Goal: Task Accomplishment & Management: Use online tool/utility

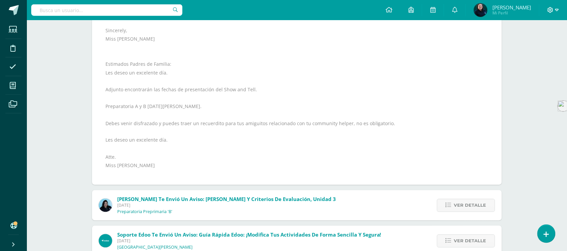
click at [552, 8] on icon at bounding box center [551, 10] width 6 height 6
click at [533, 46] on span "Cerrar sesión" at bounding box center [536, 46] width 30 height 6
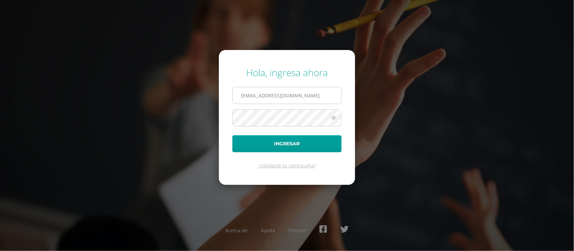
click at [319, 96] on input "emendez@bilinguesanjuan.edu.gt" at bounding box center [287, 95] width 109 height 16
type input "e"
type input "criteriospreprimaria@bilinguesanjuan.edu.gt"
click at [335, 118] on icon at bounding box center [333, 118] width 9 height 8
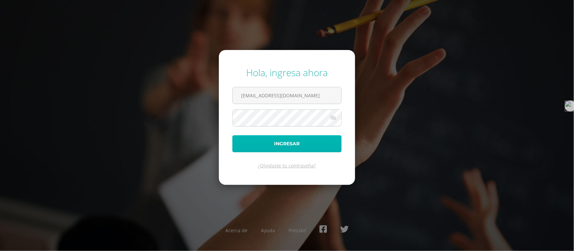
click at [287, 150] on button "Ingresar" at bounding box center [286, 143] width 109 height 17
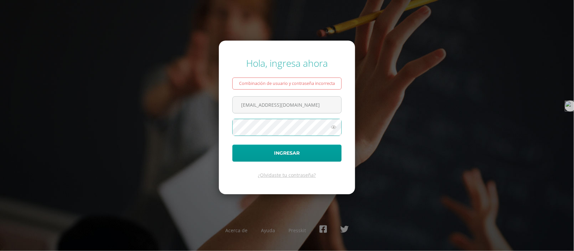
click at [333, 128] on icon at bounding box center [333, 127] width 9 height 8
click at [232, 145] on button "Ingresar" at bounding box center [286, 153] width 109 height 17
click at [335, 128] on icon at bounding box center [333, 127] width 9 height 8
click at [296, 150] on button "Ingresar" at bounding box center [286, 153] width 109 height 17
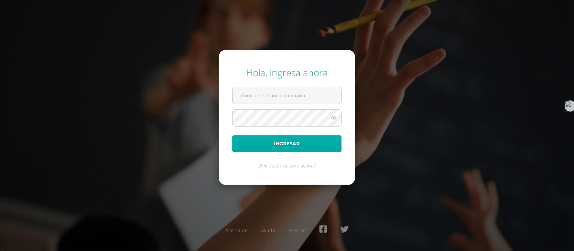
type input "[EMAIL_ADDRESS][DOMAIN_NAME]"
click at [280, 142] on button "Ingresar" at bounding box center [286, 143] width 109 height 17
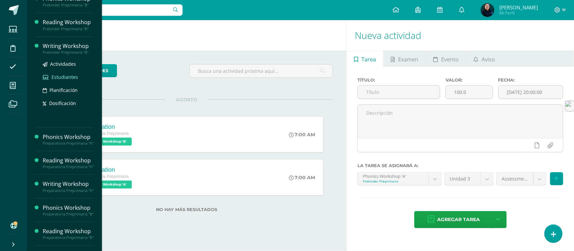
scroll to position [84, 0]
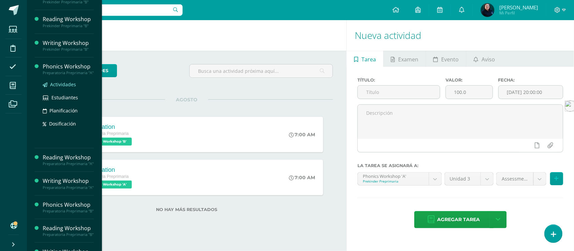
click at [59, 88] on span "Actividades" at bounding box center [63, 84] width 26 height 6
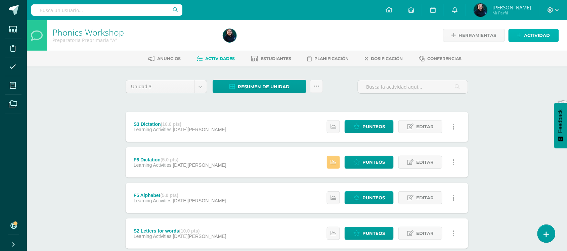
click at [530, 36] on span "Actividad" at bounding box center [538, 35] width 26 height 12
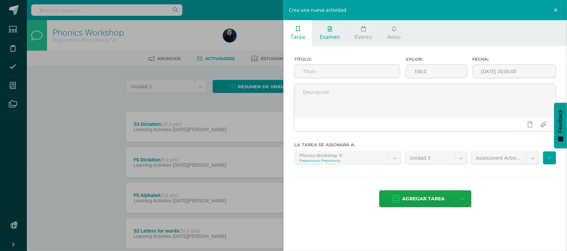
click at [330, 36] on span "Examen" at bounding box center [330, 36] width 20 height 7
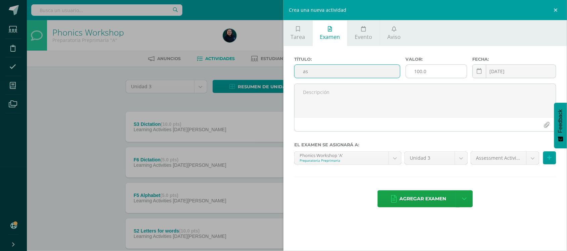
type input "a"
type input "Assessments"
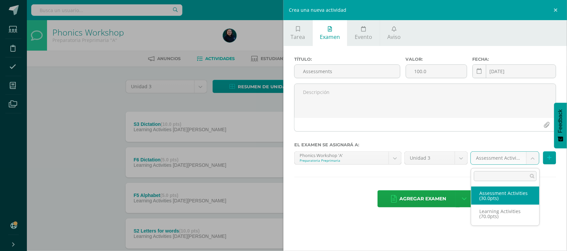
click at [532, 163] on body "Estudiantes Disciplina Asistencia Mis cursos Archivos Soporte Centro de ayuda Ú…" at bounding box center [283, 236] width 567 height 472
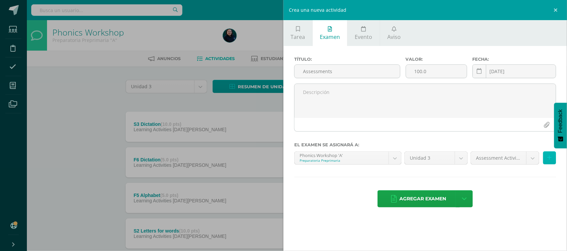
click at [552, 161] on icon at bounding box center [550, 158] width 4 height 6
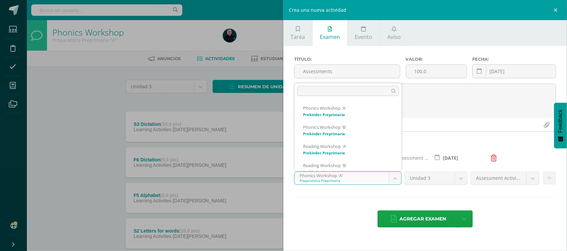
click at [398, 182] on body "Estudiantes Disciplina Asistencia Mis cursos Archivos Soporte Centro de ayuda Ú…" at bounding box center [283, 236] width 567 height 472
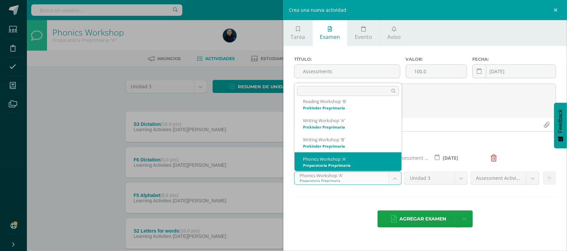
scroll to position [83, 0]
select select "28554"
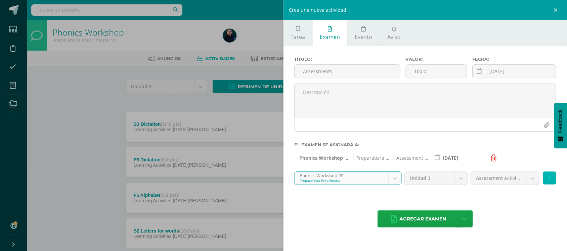
click at [550, 181] on icon at bounding box center [550, 178] width 4 height 6
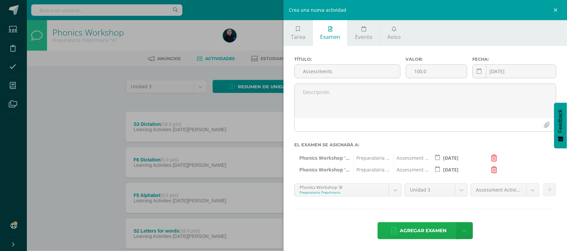
click at [420, 234] on span "Agregar examen" at bounding box center [423, 231] width 47 height 16
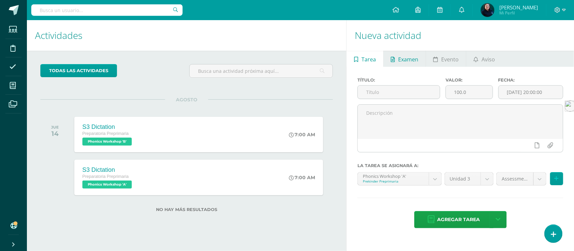
click at [404, 60] on span "Examen" at bounding box center [408, 59] width 20 height 16
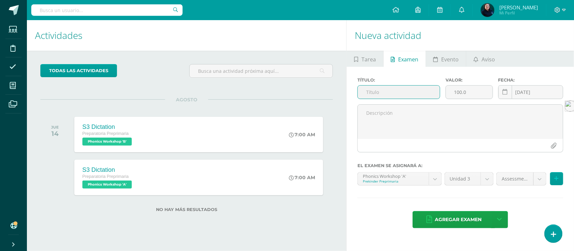
type input "a"
type input "Assessment"
click at [459, 89] on input "100.0" at bounding box center [469, 92] width 47 height 13
click at [470, 91] on input "100.0" at bounding box center [469, 92] width 47 height 13
type input "1"
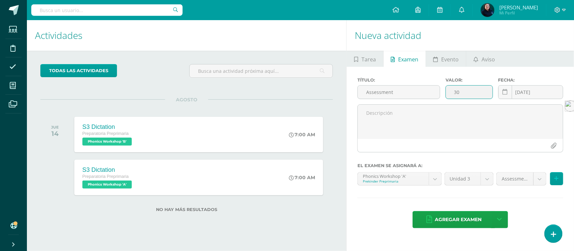
type input "3"
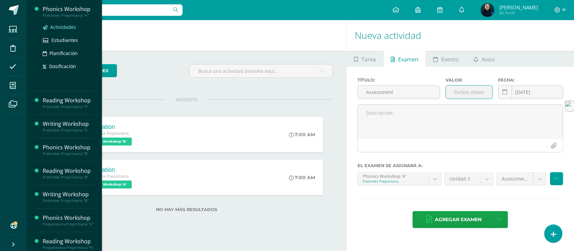
click at [62, 27] on span "Actividades" at bounding box center [63, 27] width 26 height 6
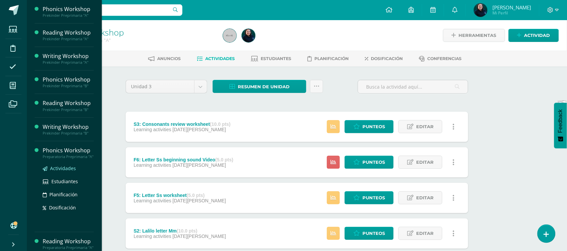
click at [59, 172] on span "Actividades" at bounding box center [63, 168] width 26 height 6
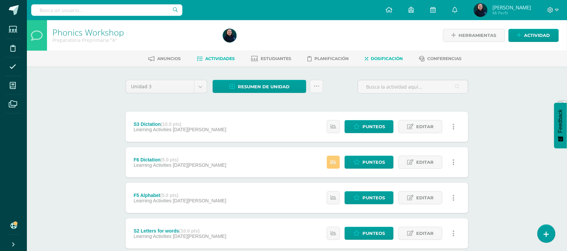
click at [394, 56] on span "Dosificación" at bounding box center [387, 58] width 32 height 5
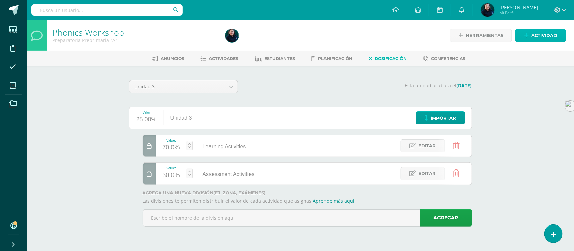
click at [541, 36] on span "Actividad" at bounding box center [544, 35] width 26 height 12
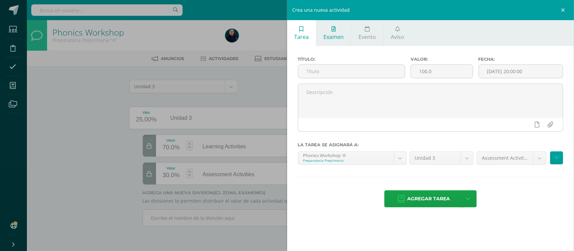
click at [335, 40] on span "Examen" at bounding box center [333, 36] width 20 height 7
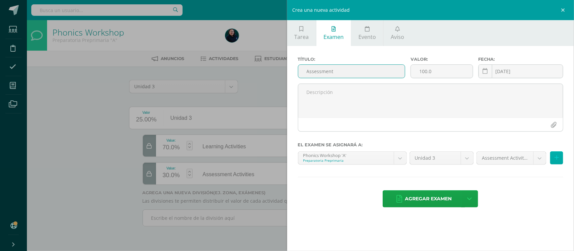
type input "Assessment"
click at [559, 161] on button at bounding box center [556, 158] width 13 height 13
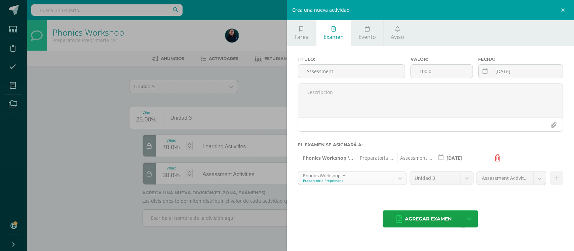
click at [399, 182] on body "Estudiantes Disciplina Asistencia Mis cursos Archivos Soporte Centro de ayuda Ú…" at bounding box center [287, 123] width 574 height 246
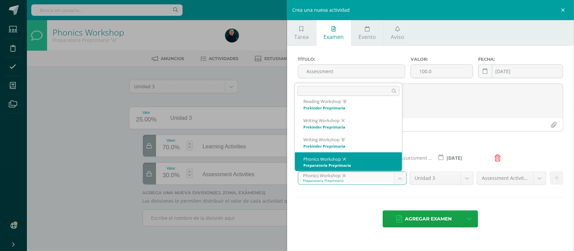
scroll to position [106, 0]
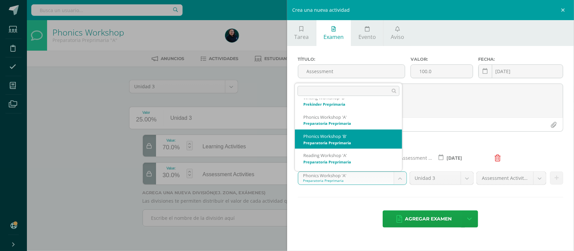
select select "28554"
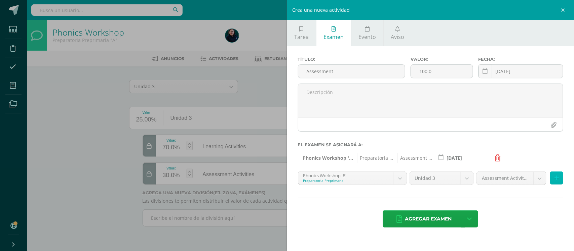
click at [558, 180] on button at bounding box center [556, 178] width 13 height 13
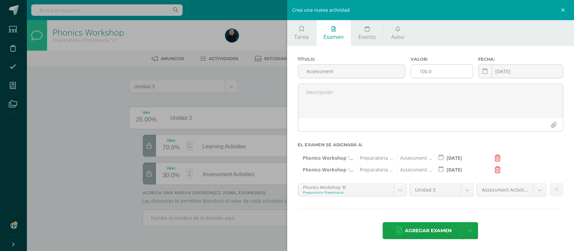
click at [429, 73] on input "100.0" at bounding box center [442, 71] width 62 height 13
type input "1"
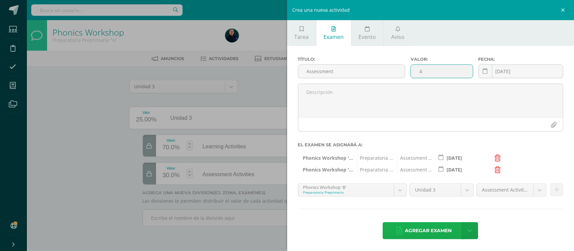
type input "4"
click at [427, 234] on span "Agregar examen" at bounding box center [428, 231] width 47 height 16
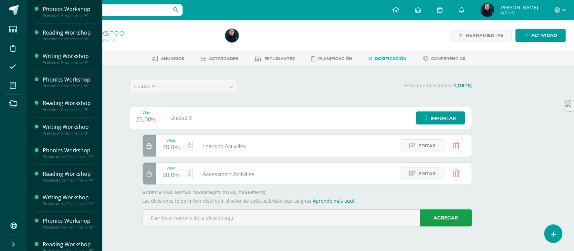
click at [10, 85] on icon at bounding box center [13, 85] width 6 height 7
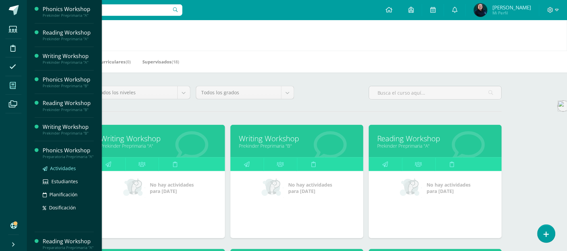
click at [63, 172] on span "Actividades" at bounding box center [63, 168] width 26 height 6
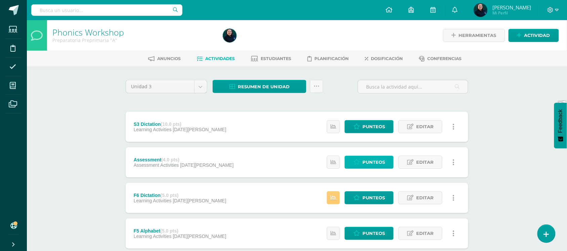
click at [371, 165] on span "Punteos" at bounding box center [374, 162] width 23 height 12
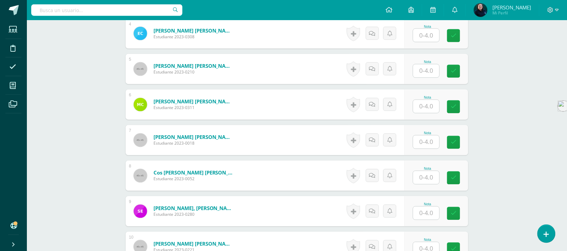
scroll to position [337, 0]
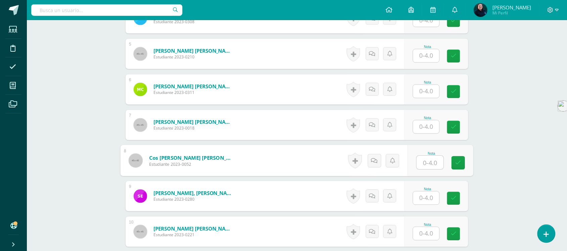
click at [426, 164] on input "text" at bounding box center [430, 162] width 27 height 13
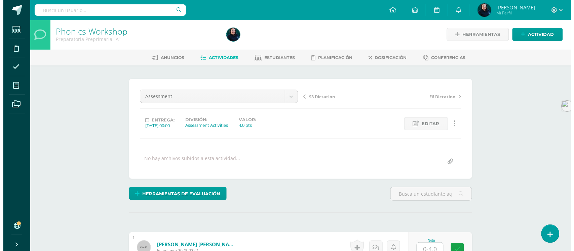
scroll to position [0, 0]
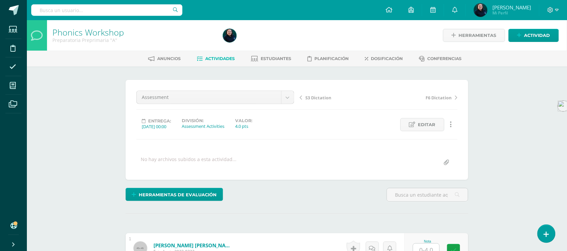
click at [453, 123] on link at bounding box center [451, 124] width 13 height 13
click at [424, 170] on link "Eliminar" at bounding box center [438, 167] width 69 height 10
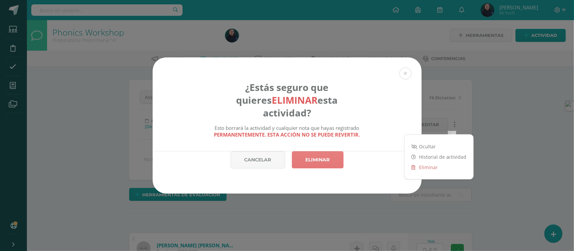
click at [323, 155] on link "Eliminar" at bounding box center [318, 160] width 52 height 17
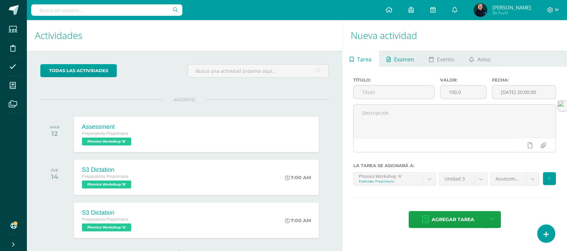
click at [406, 57] on span "Examen" at bounding box center [404, 59] width 20 height 16
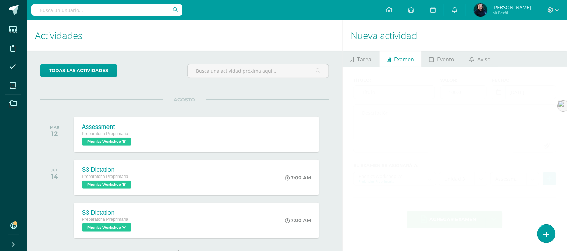
scroll to position [26, 0]
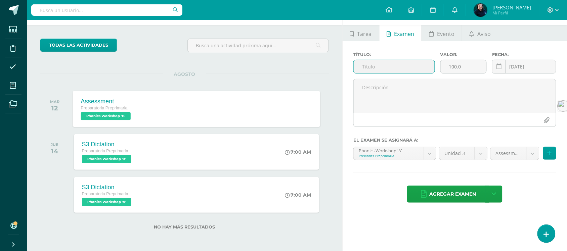
click at [192, 111] on div "Assessment Preparatoria Preprimaria Phonics Workshop 'B' Assessment Phonics Wor…" at bounding box center [197, 109] width 248 height 36
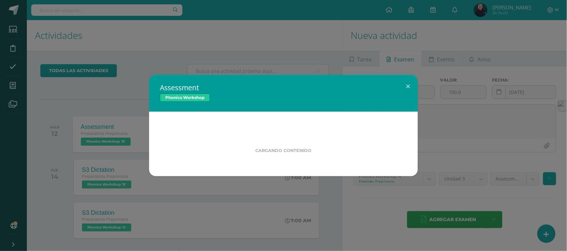
scroll to position [0, 0]
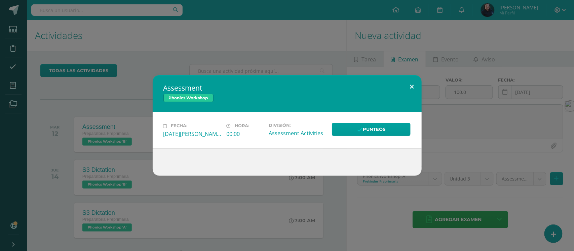
click at [412, 85] on button at bounding box center [411, 86] width 19 height 23
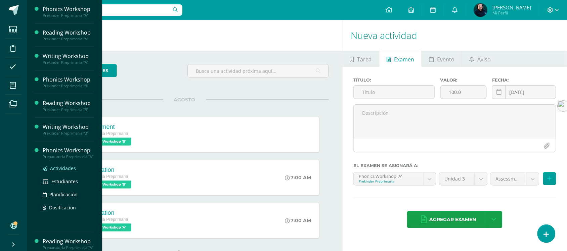
click at [59, 172] on span "Actividades" at bounding box center [63, 168] width 26 height 6
click at [60, 172] on span "Actividades" at bounding box center [63, 168] width 26 height 6
